Goal: Task Accomplishment & Management: Complete application form

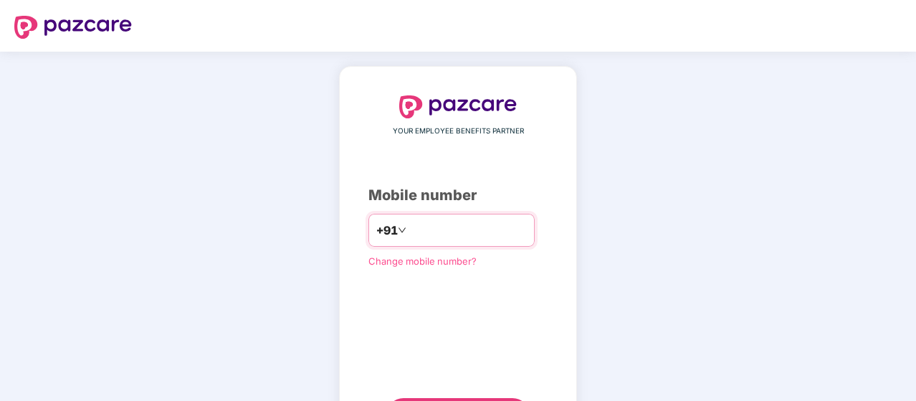
click at [449, 234] on input "number" at bounding box center [468, 230] width 118 height 23
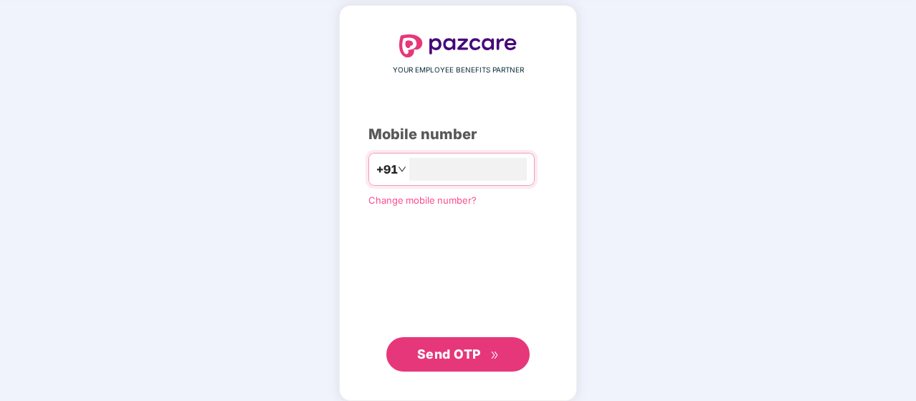
scroll to position [62, 0]
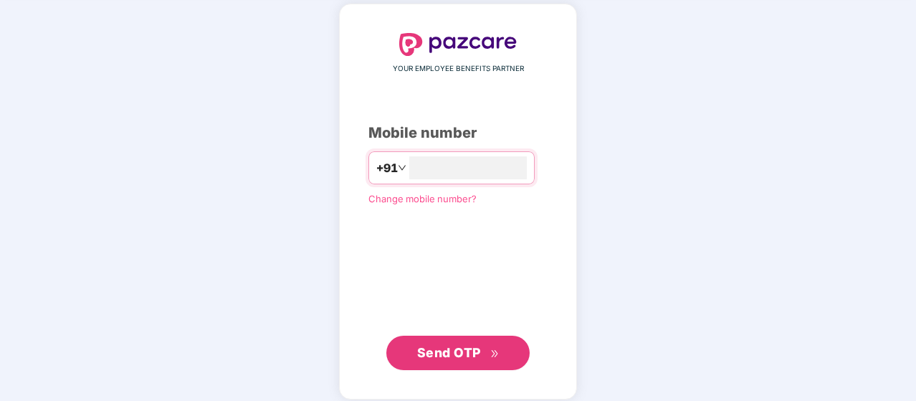
type input "**********"
click at [450, 355] on span "Send OTP" at bounding box center [449, 350] width 64 height 15
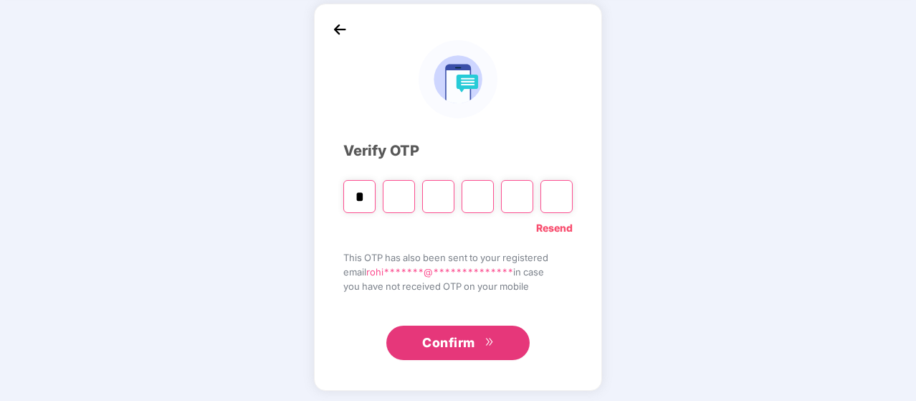
type input "*"
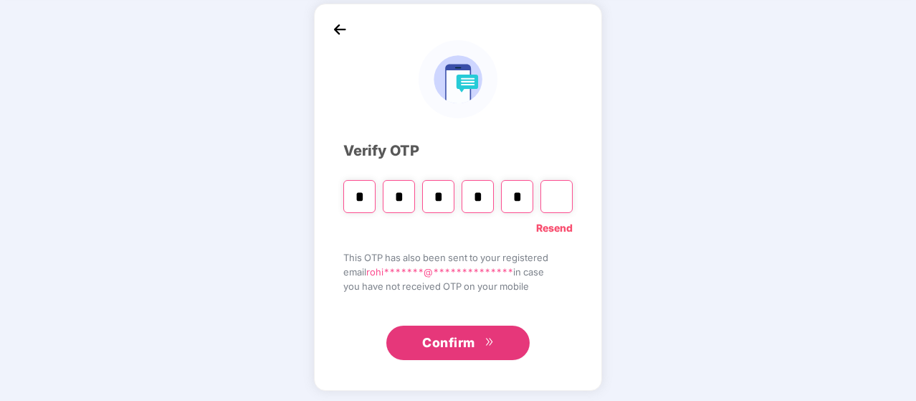
type input "*"
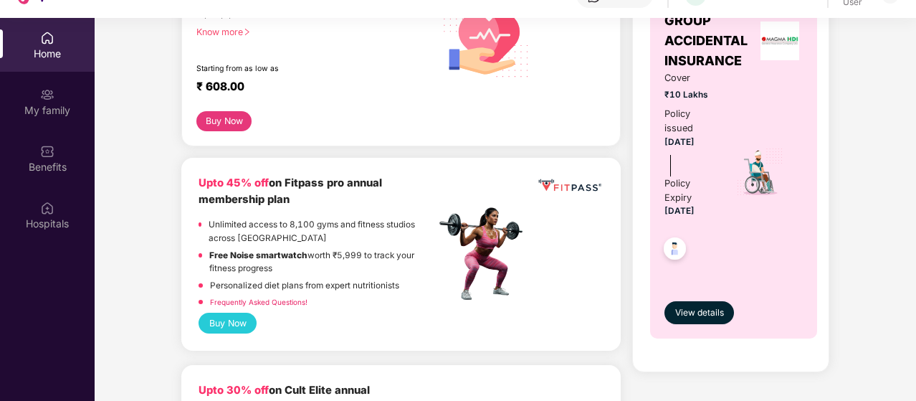
scroll to position [542, 0]
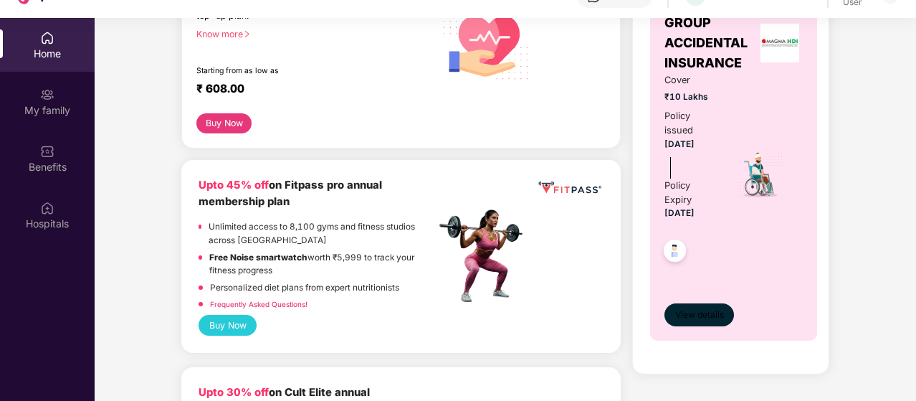
click at [707, 310] on span "View details" at bounding box center [699, 315] width 49 height 14
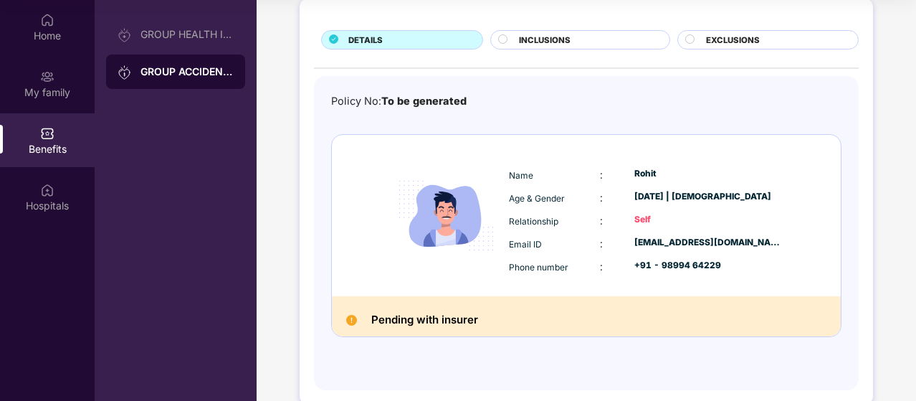
scroll to position [0, 0]
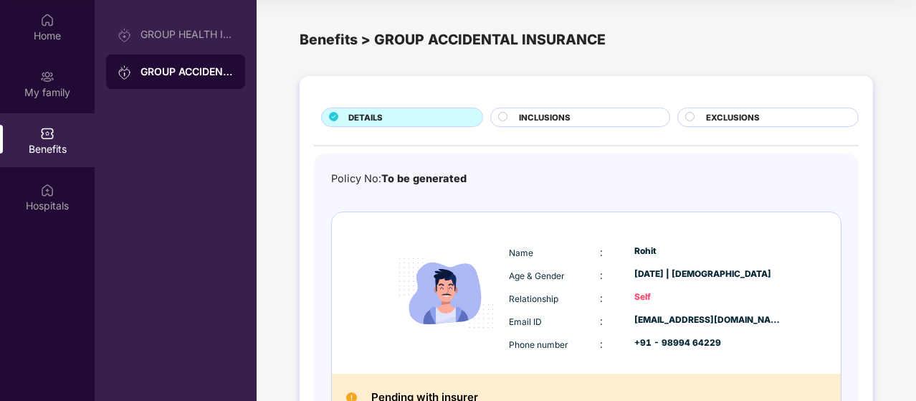
click at [535, 115] on span "INCLUSIONS" at bounding box center [545, 117] width 52 height 13
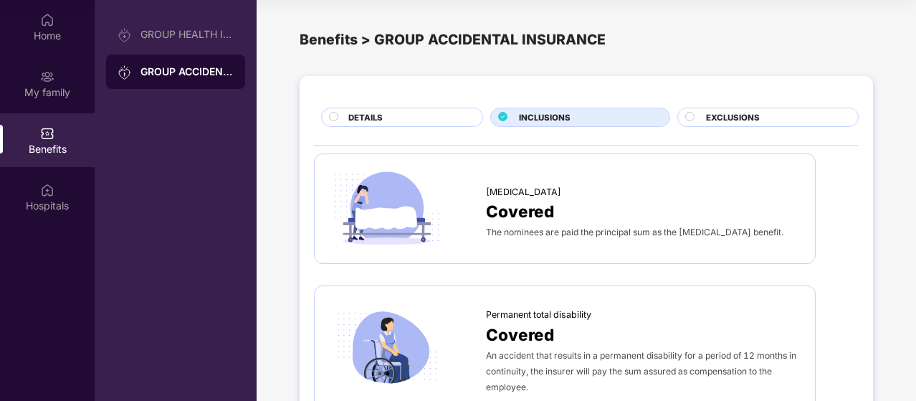
click at [716, 118] on span "EXCLUSIONS" at bounding box center [733, 117] width 54 height 13
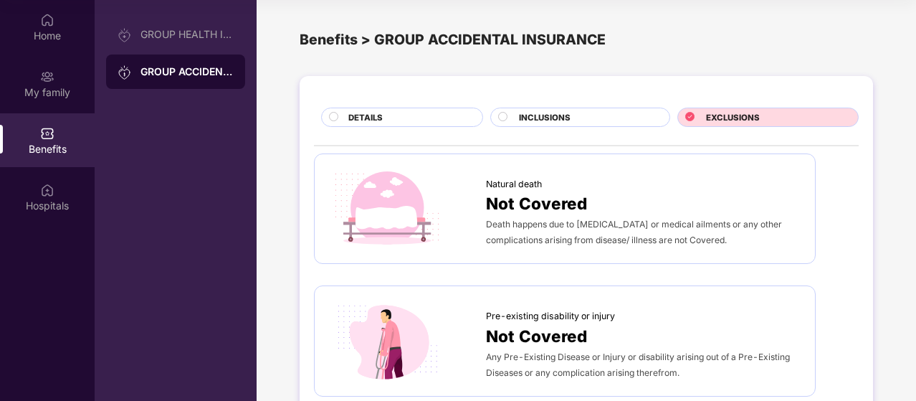
click at [584, 115] on div "INCLUSIONS" at bounding box center [587, 118] width 150 height 15
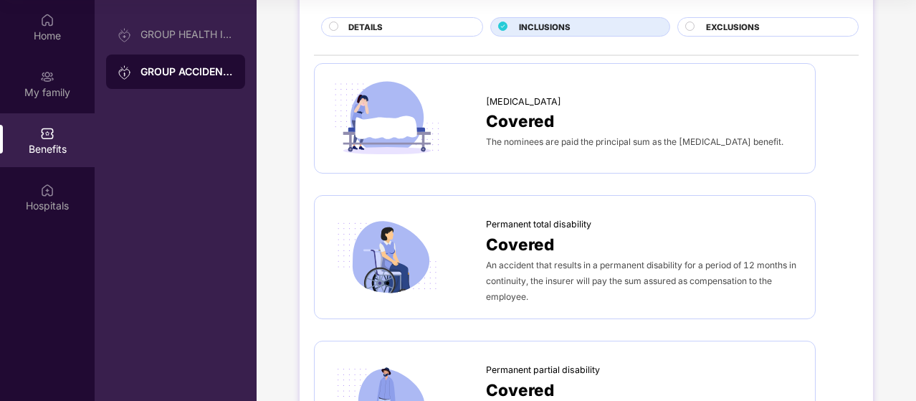
scroll to position [50, 0]
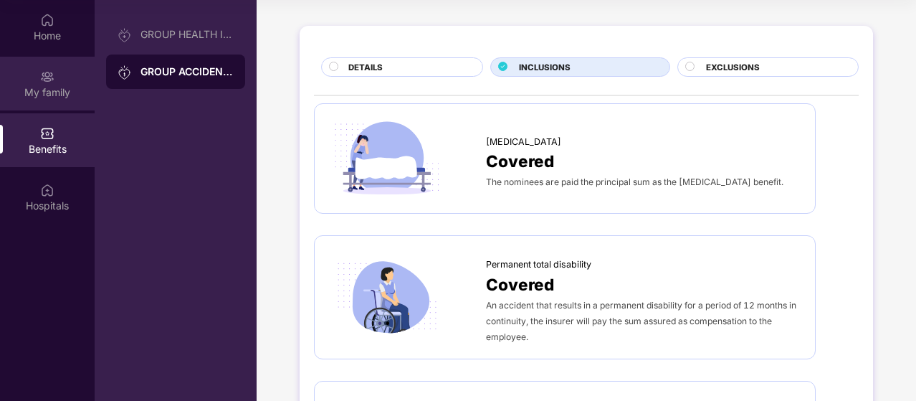
click at [47, 77] on img at bounding box center [47, 77] width 14 height 14
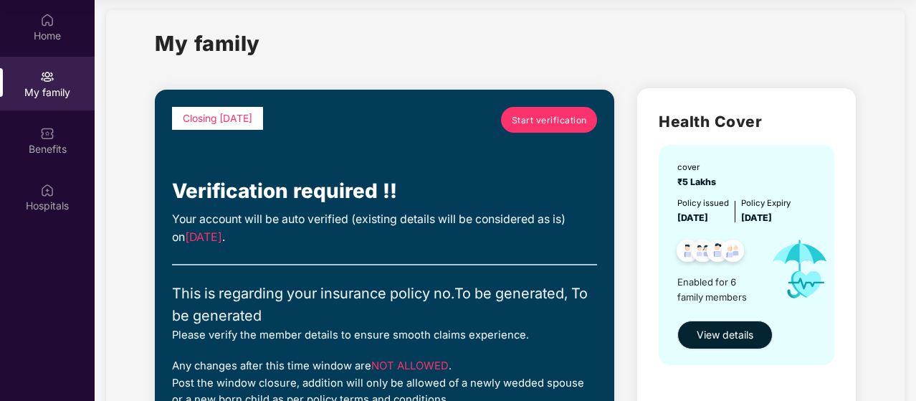
scroll to position [11, 0]
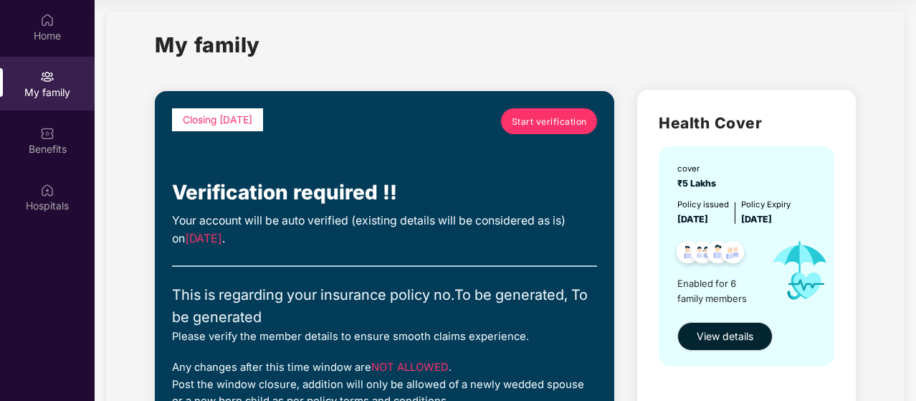
click at [562, 125] on span "Start verification" at bounding box center [549, 122] width 75 height 14
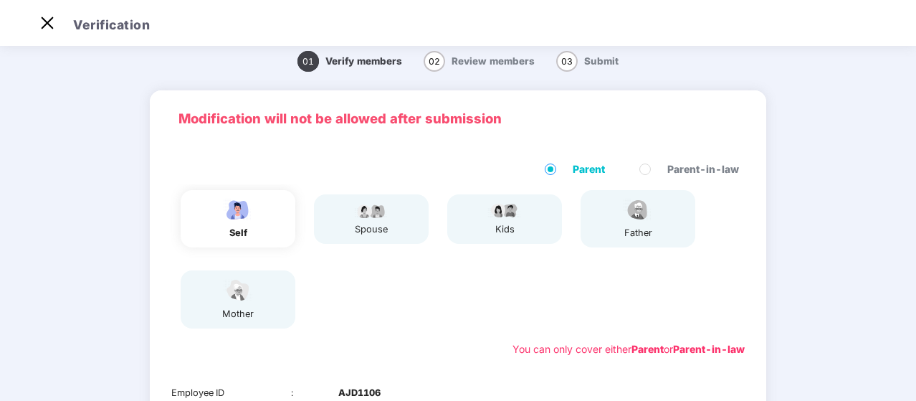
scroll to position [34, 0]
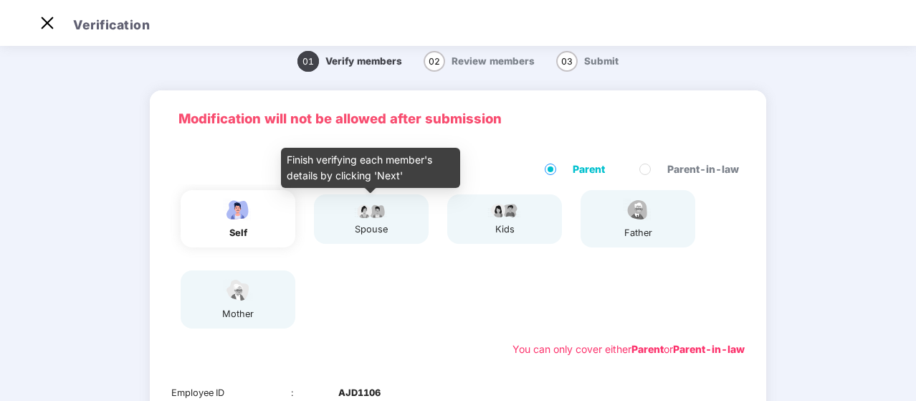
click at [387, 224] on div "spouse" at bounding box center [371, 229] width 36 height 14
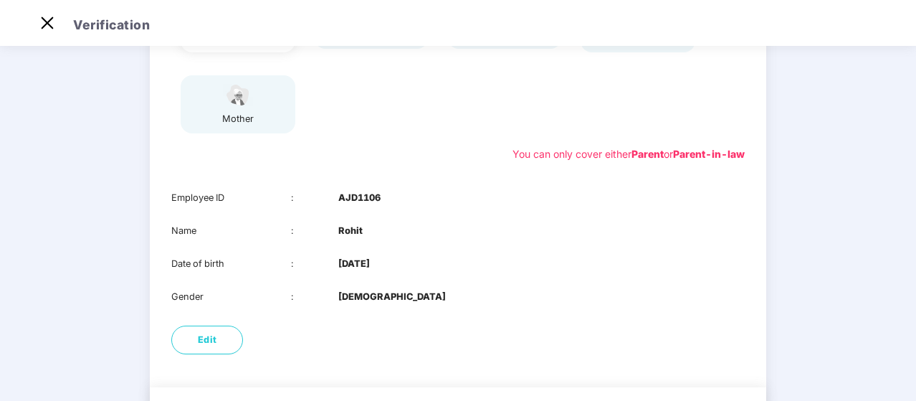
scroll to position [283, 0]
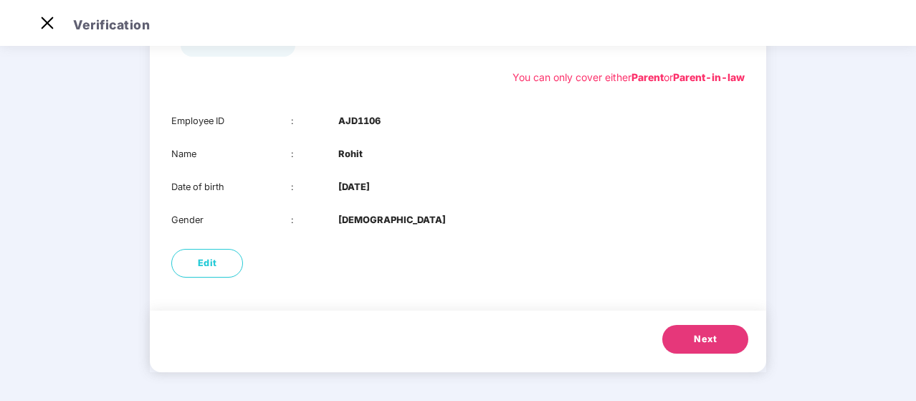
click at [716, 340] on button "Next" at bounding box center [705, 339] width 86 height 29
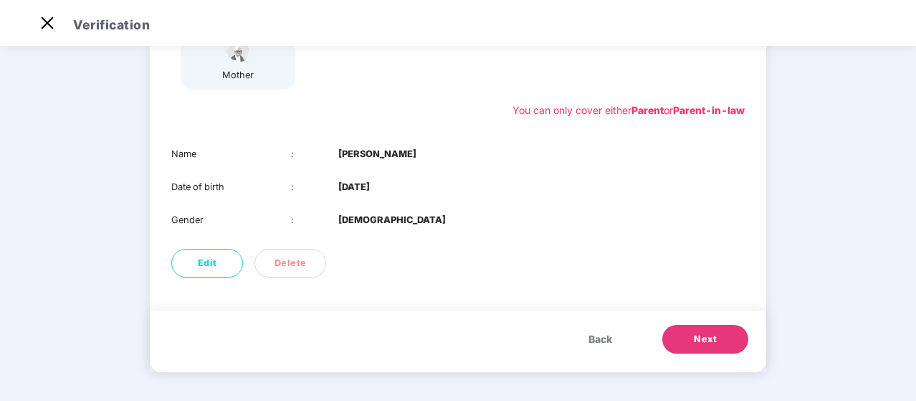
scroll to position [0, 0]
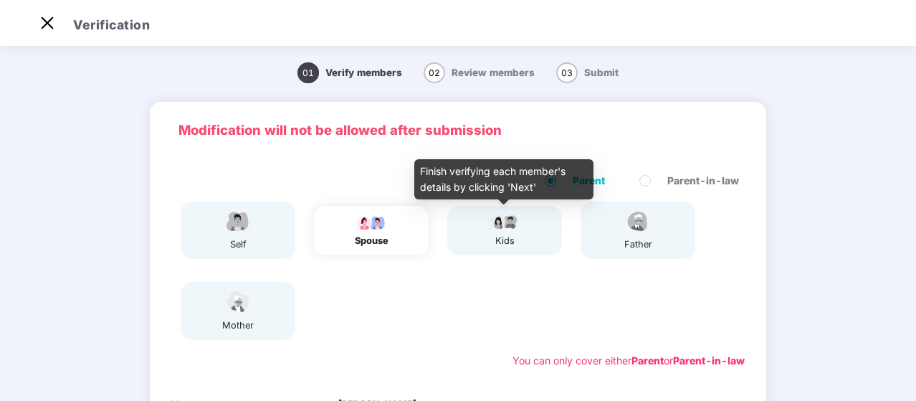
click at [502, 219] on img at bounding box center [505, 221] width 36 height 17
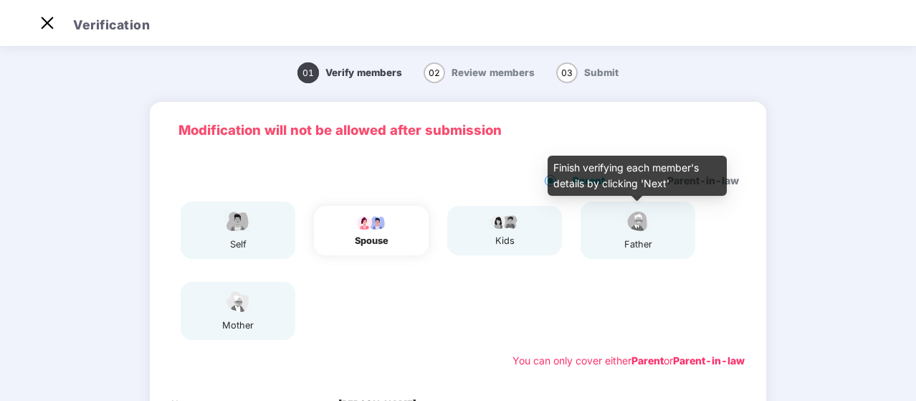
scroll to position [250, 0]
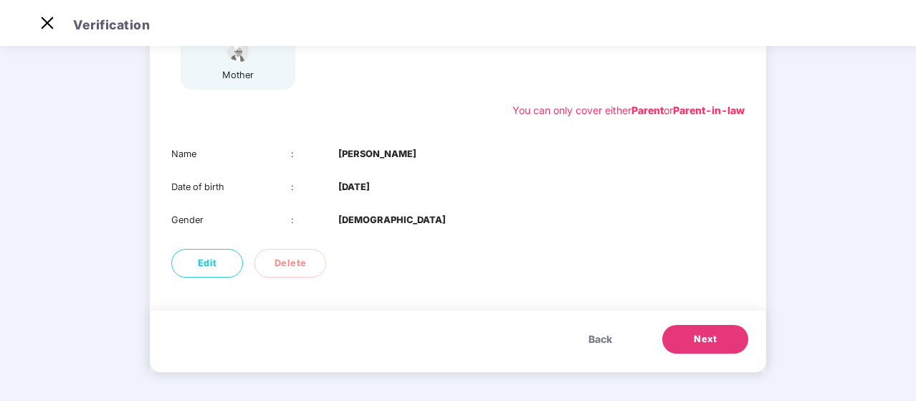
click at [701, 336] on span "Next" at bounding box center [705, 339] width 23 height 14
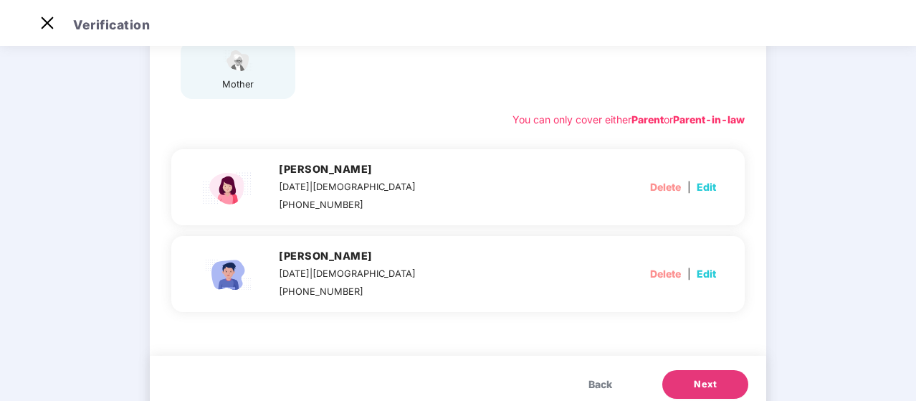
scroll to position [273, 0]
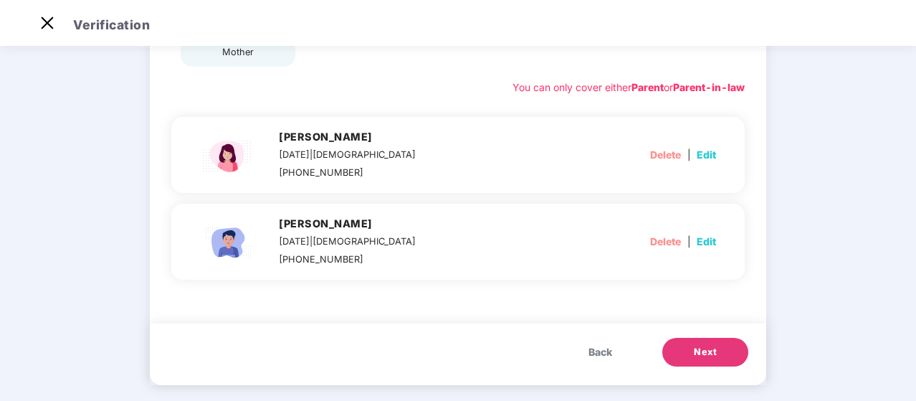
click at [699, 346] on span "Next" at bounding box center [705, 352] width 23 height 14
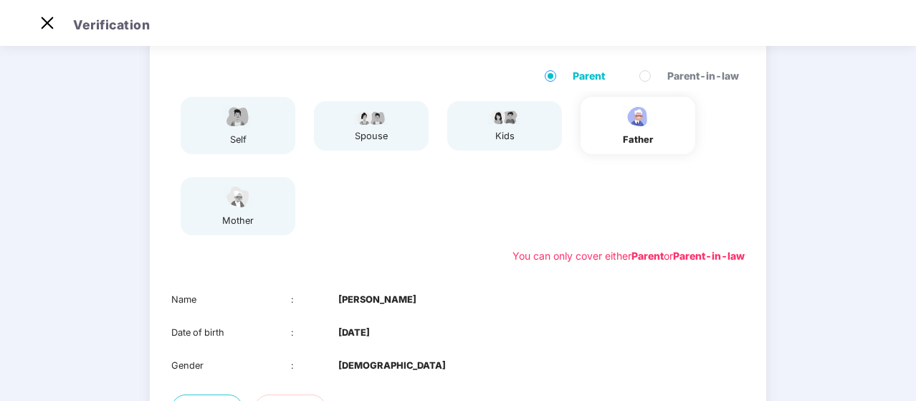
scroll to position [250, 0]
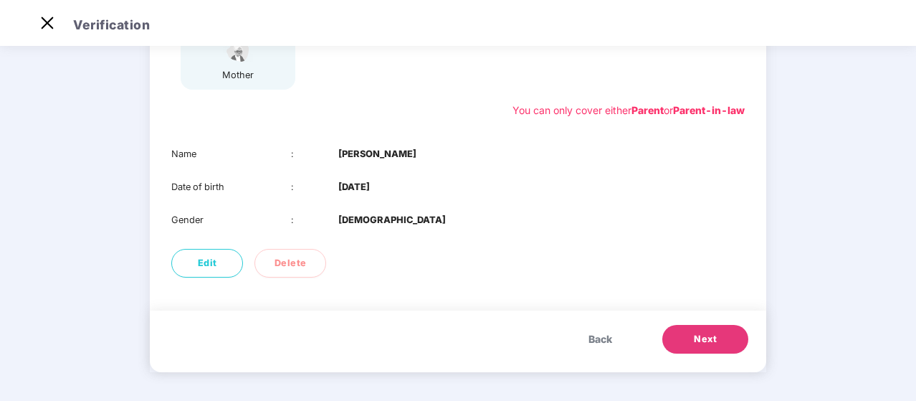
click at [701, 333] on span "Next" at bounding box center [705, 339] width 23 height 14
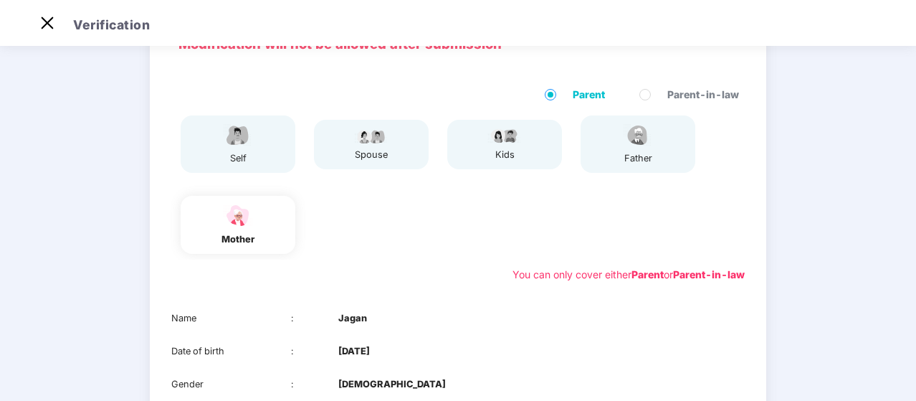
scroll to position [69, 0]
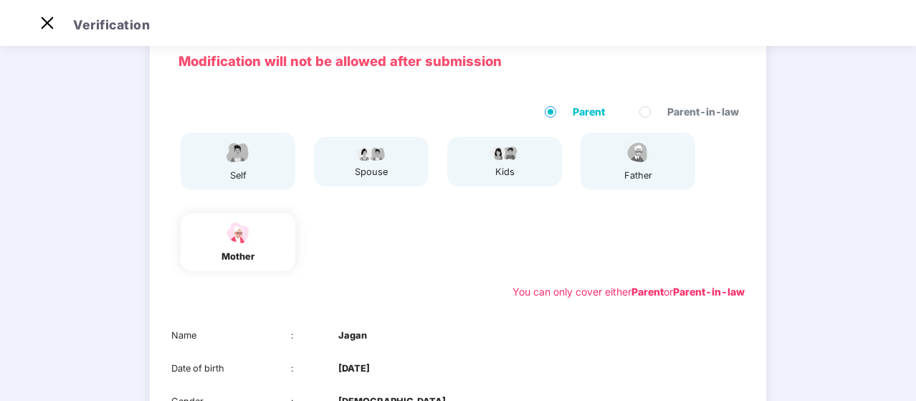
click at [261, 161] on div "self" at bounding box center [238, 161] width 115 height 57
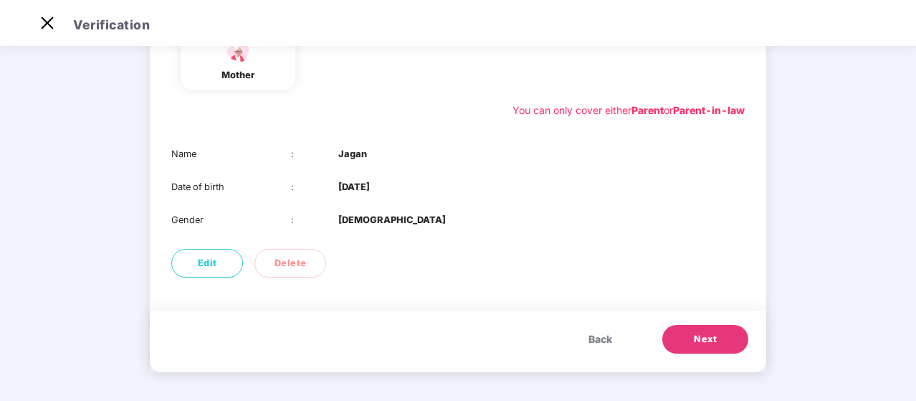
click at [709, 337] on span "Next" at bounding box center [705, 339] width 23 height 14
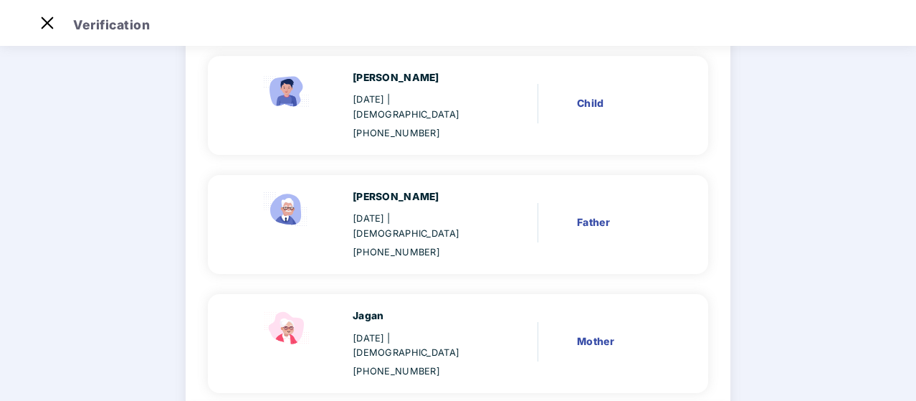
scroll to position [517, 0]
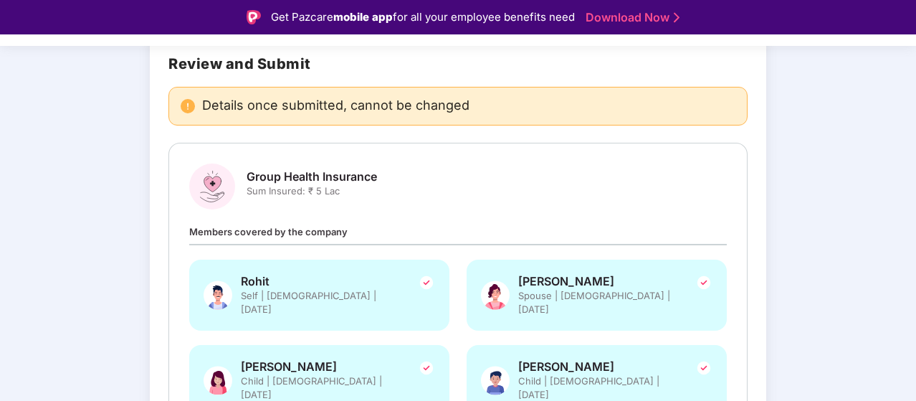
scroll to position [114, 0]
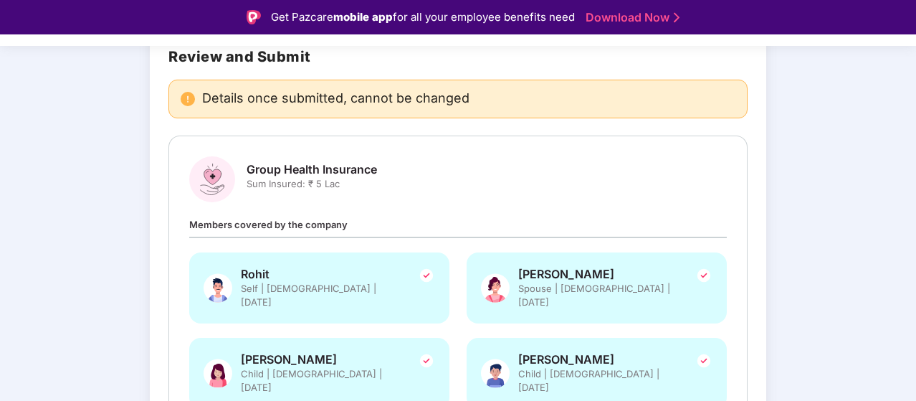
click at [331, 225] on span "Members covered by the company" at bounding box center [268, 224] width 158 height 11
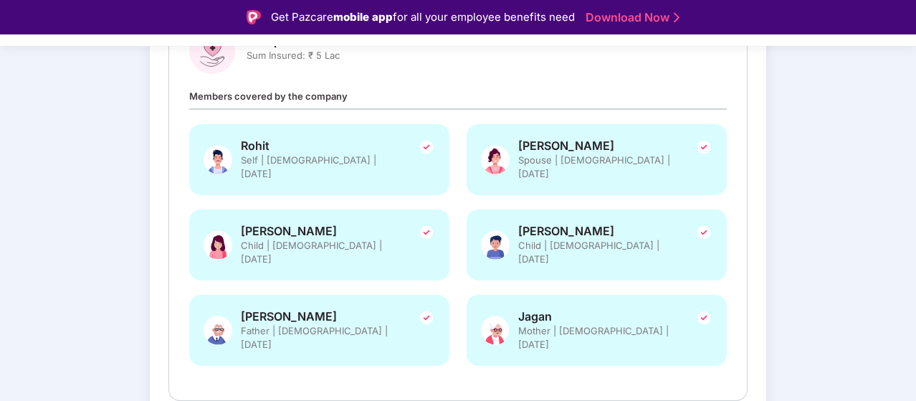
scroll to position [243, 0]
click at [421, 143] on img at bounding box center [426, 146] width 17 height 17
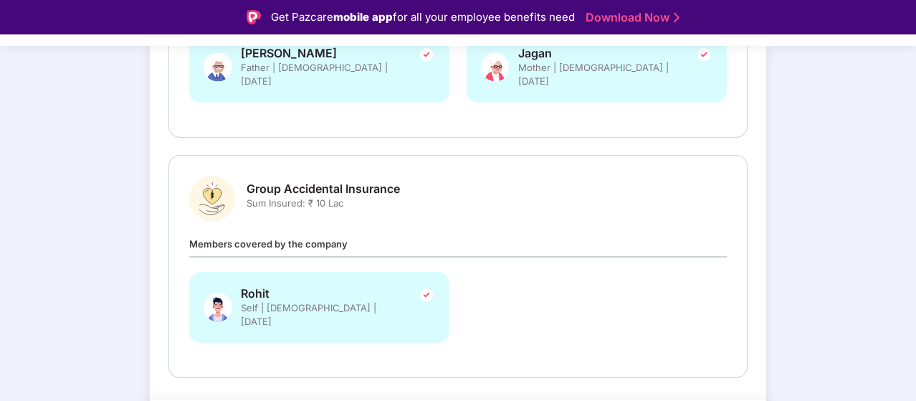
scroll to position [34, 0]
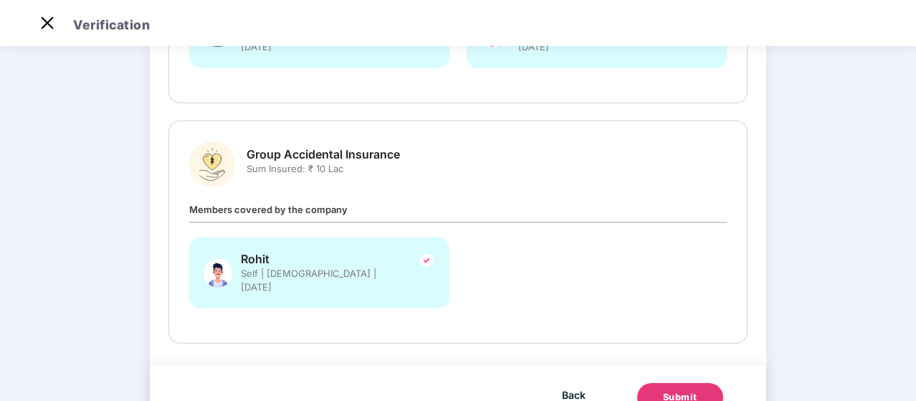
click at [680, 390] on div "Submit" at bounding box center [680, 397] width 34 height 14
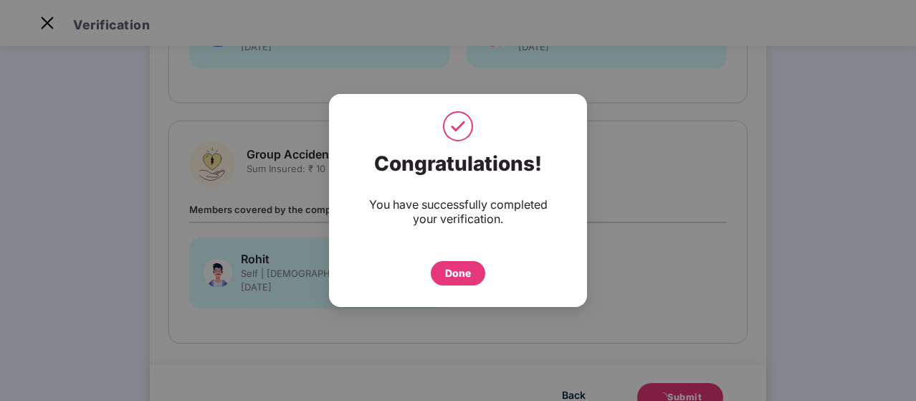
click at [464, 267] on div "Done" at bounding box center [458, 273] width 26 height 16
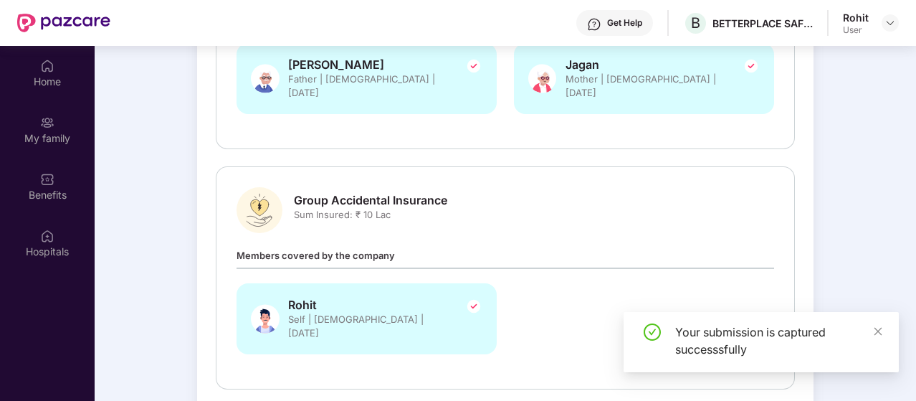
scroll to position [80, 0]
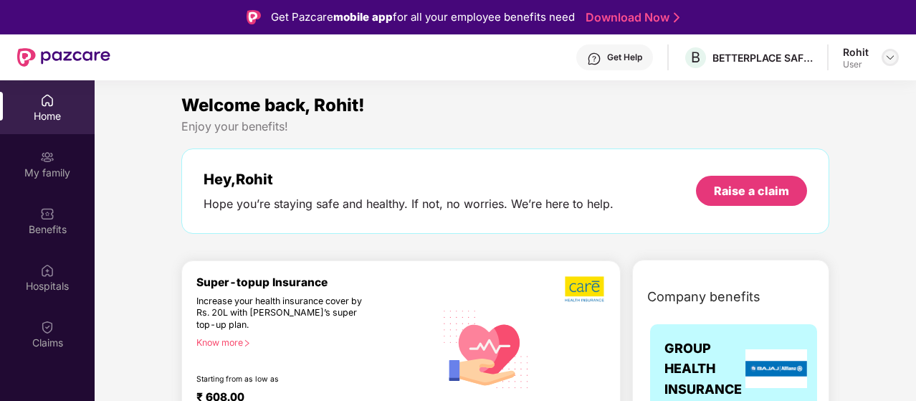
click at [887, 62] on img at bounding box center [889, 57] width 11 height 11
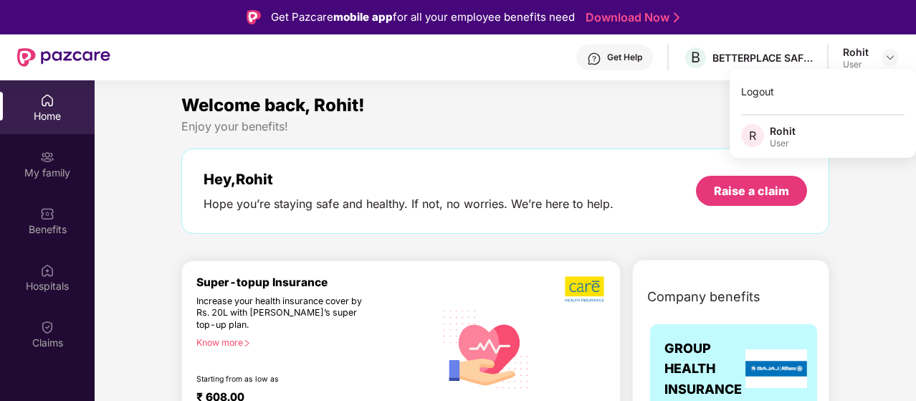
click at [620, 115] on div "Welcome back, Rohit!" at bounding box center [505, 105] width 648 height 27
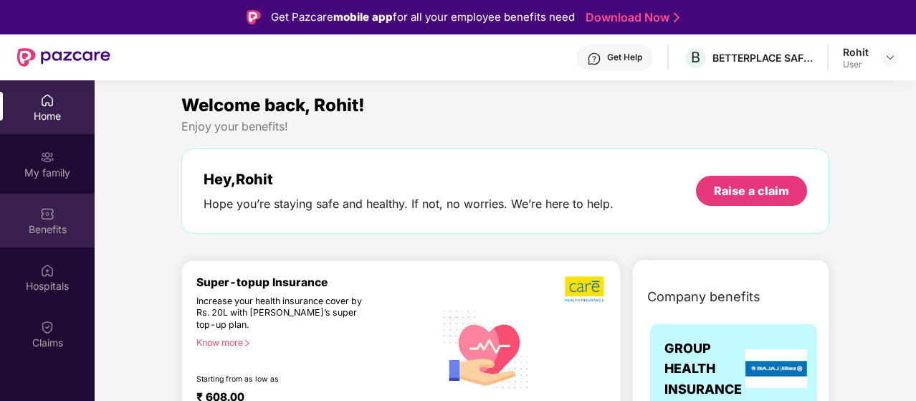
click at [53, 223] on div "Benefits" at bounding box center [47, 229] width 95 height 14
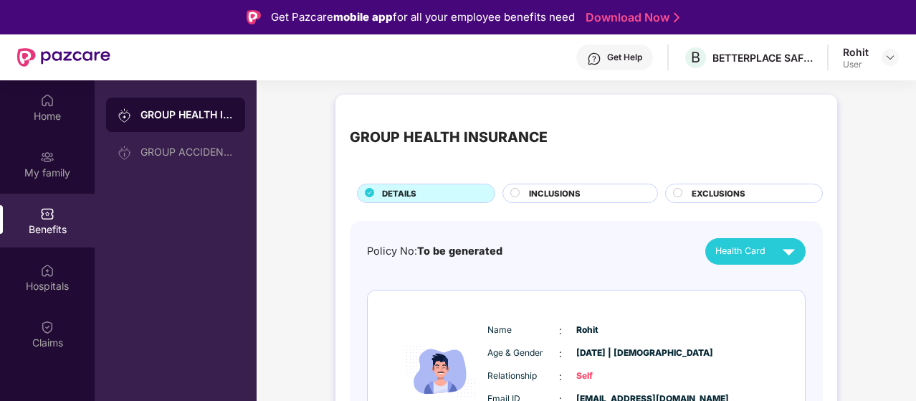
click at [572, 194] on span "INCLUSIONS" at bounding box center [555, 193] width 52 height 13
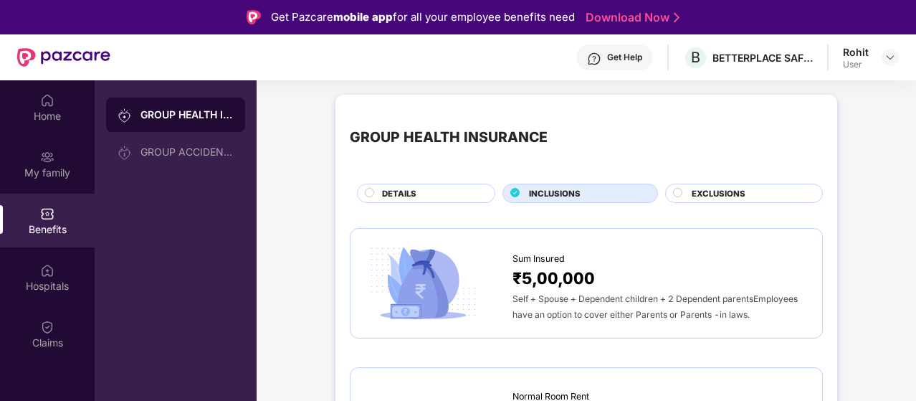
click at [692, 187] on span "EXCLUSIONS" at bounding box center [718, 193] width 54 height 13
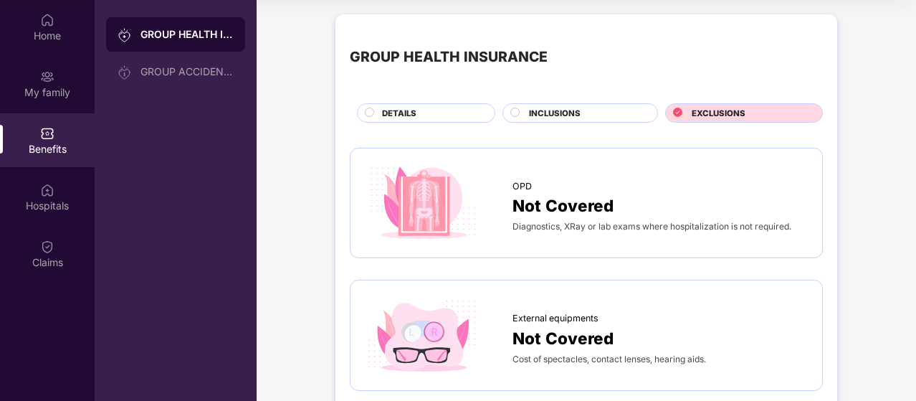
click at [550, 112] on span "INCLUSIONS" at bounding box center [555, 113] width 52 height 13
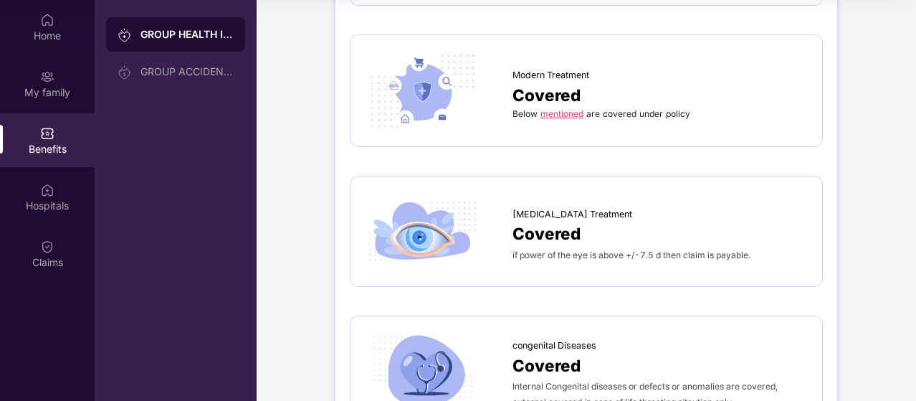
scroll to position [2638, 0]
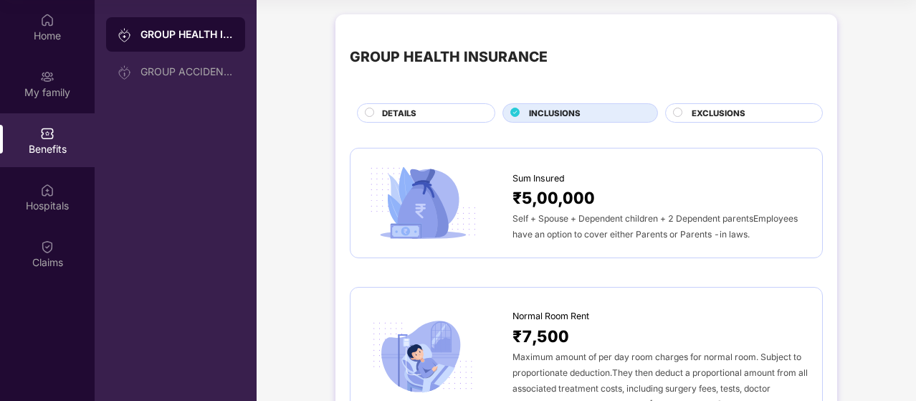
scroll to position [0, 0]
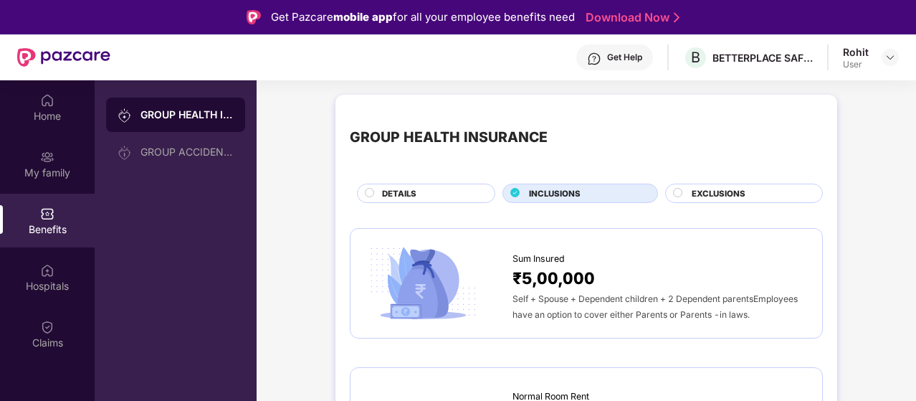
click at [371, 191] on circle at bounding box center [369, 192] width 9 height 9
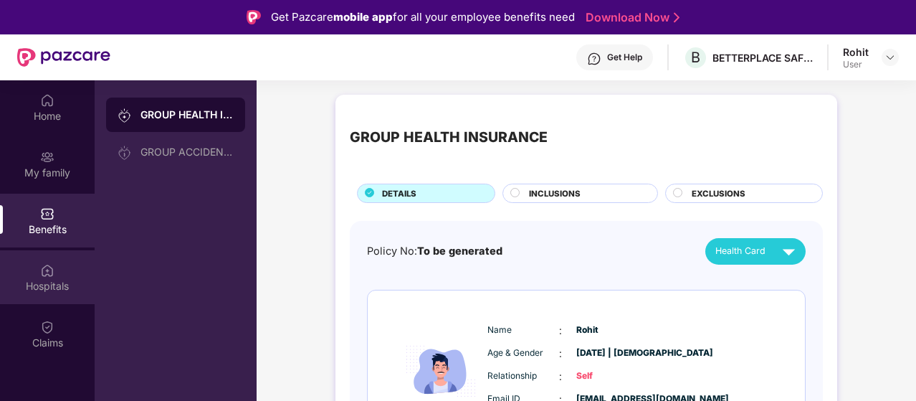
click at [43, 290] on div "Hospitals" at bounding box center [47, 286] width 95 height 14
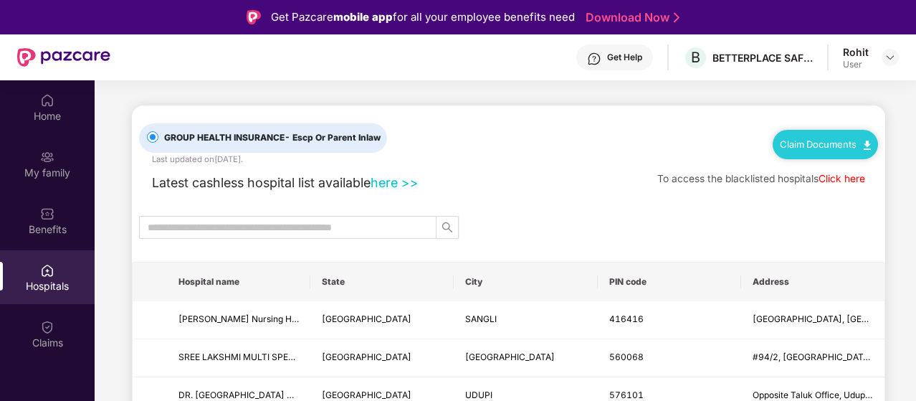
click at [410, 180] on link "here >>" at bounding box center [394, 182] width 48 height 15
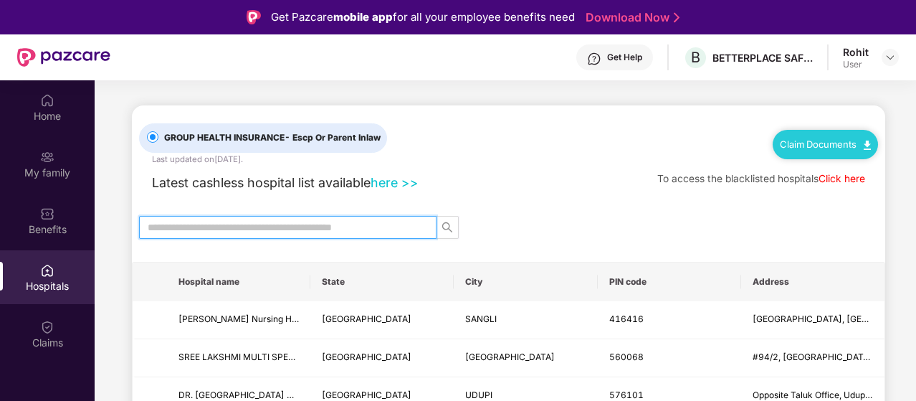
click at [278, 223] on input "text" at bounding box center [282, 227] width 269 height 16
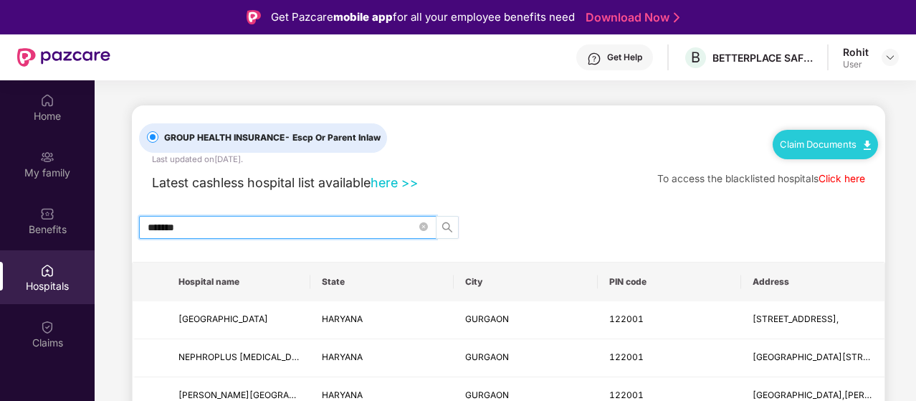
click at [452, 226] on icon "search" at bounding box center [446, 226] width 11 height 11
click at [443, 225] on icon "search" at bounding box center [446, 226] width 11 height 11
click at [304, 231] on input "*******" at bounding box center [282, 227] width 269 height 16
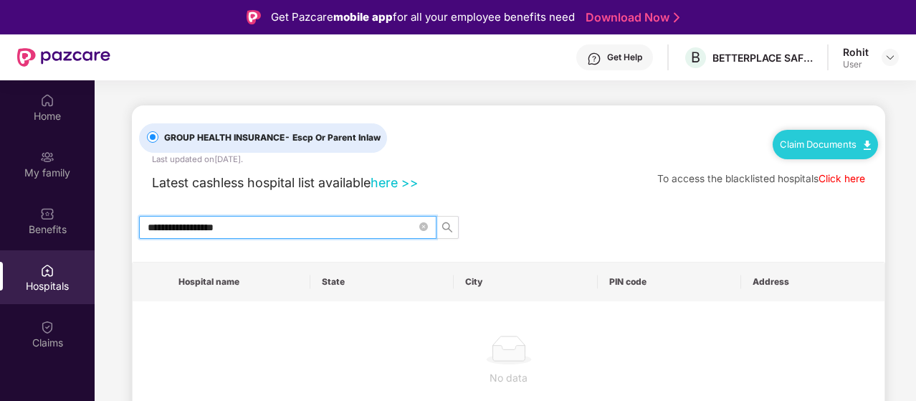
click at [304, 231] on input "**********" at bounding box center [282, 227] width 269 height 16
type input "**********"
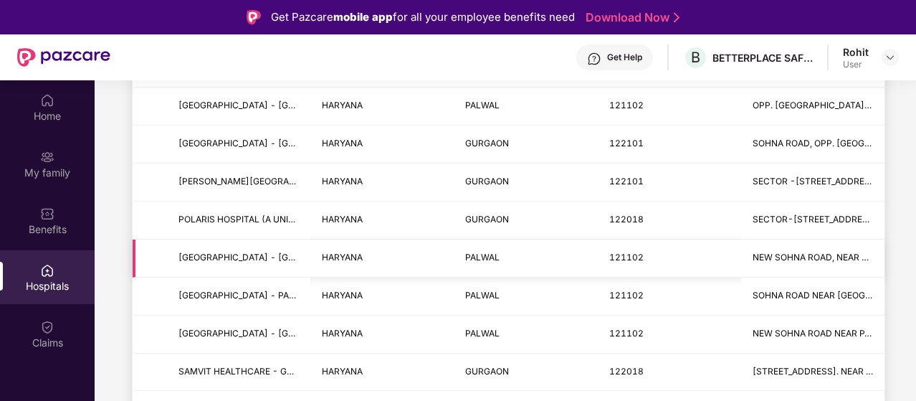
scroll to position [286, 0]
